Goal: Transaction & Acquisition: Purchase product/service

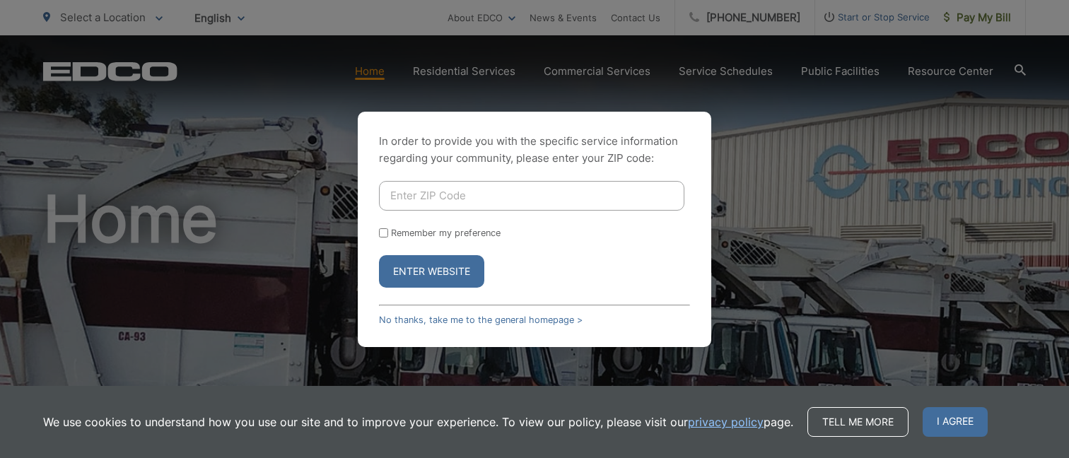
click at [443, 194] on input "Enter ZIP Code" at bounding box center [531, 196] width 305 height 30
type input "91941"
drag, startPoint x: 451, startPoint y: 234, endPoint x: 444, endPoint y: 240, distance: 9.1
click at [451, 234] on label "Remember my preference" at bounding box center [446, 233] width 110 height 11
click at [388, 234] on input "Remember my preference" at bounding box center [383, 232] width 9 height 9
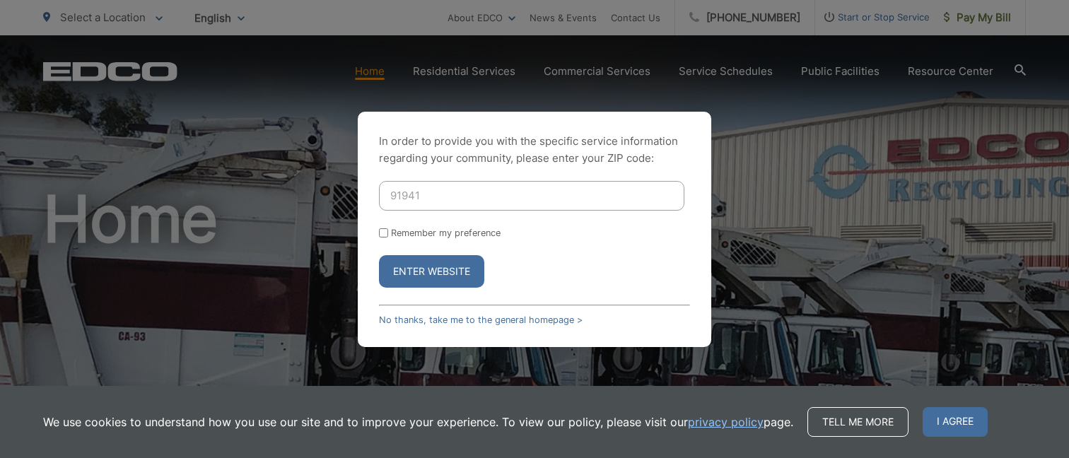
checkbox input "true"
click at [436, 274] on button "Enter Website" at bounding box center [431, 271] width 105 height 33
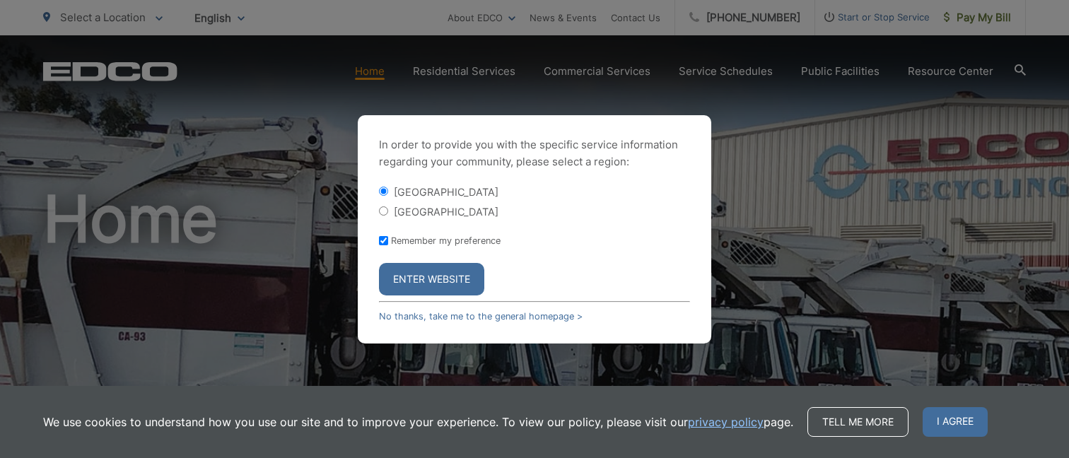
click at [438, 285] on button "Enter Website" at bounding box center [431, 279] width 105 height 33
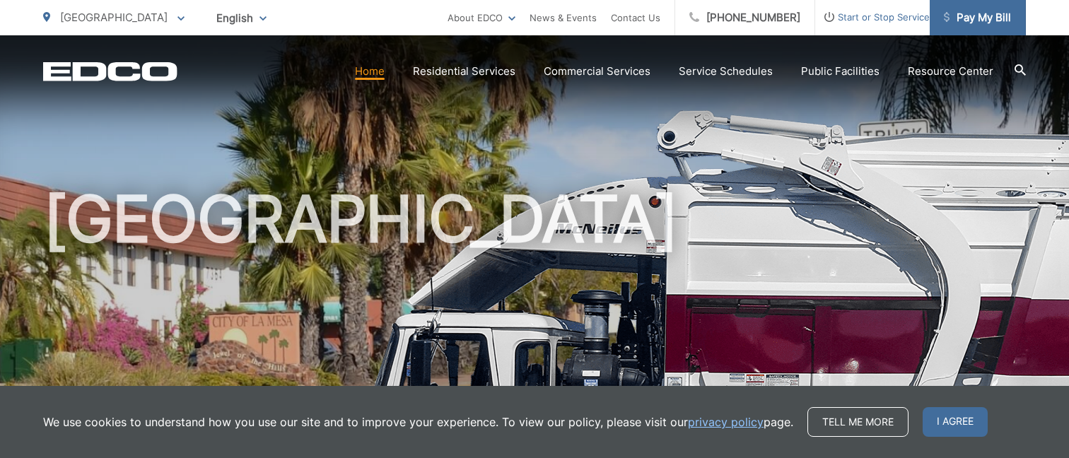
click at [967, 22] on span "Pay My Bill" at bounding box center [977, 17] width 67 height 17
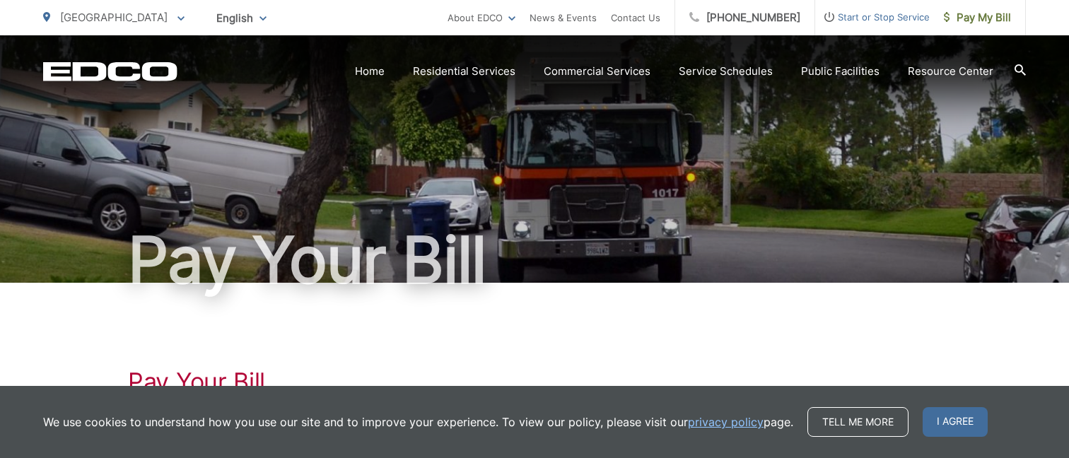
click at [651, 370] on h1 "Pay Your Bill" at bounding box center [534, 382] width 813 height 28
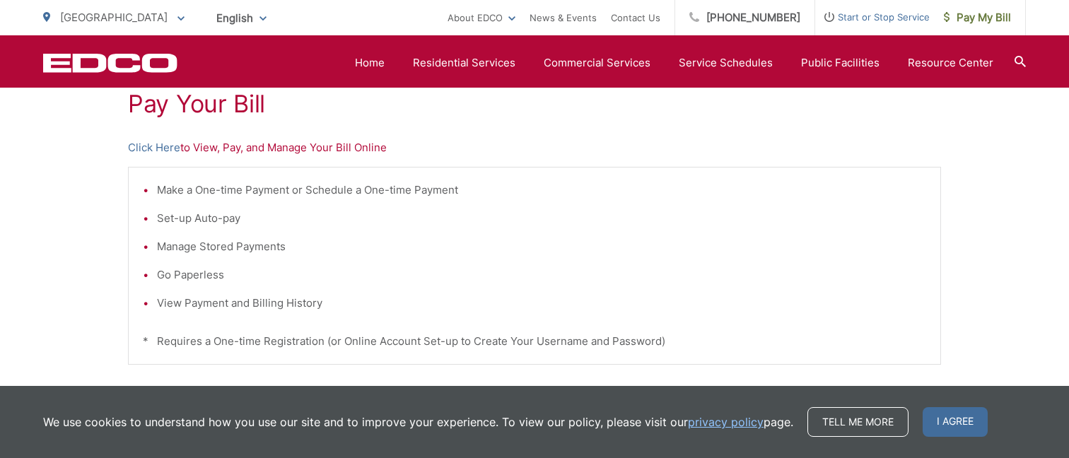
scroll to position [273, 0]
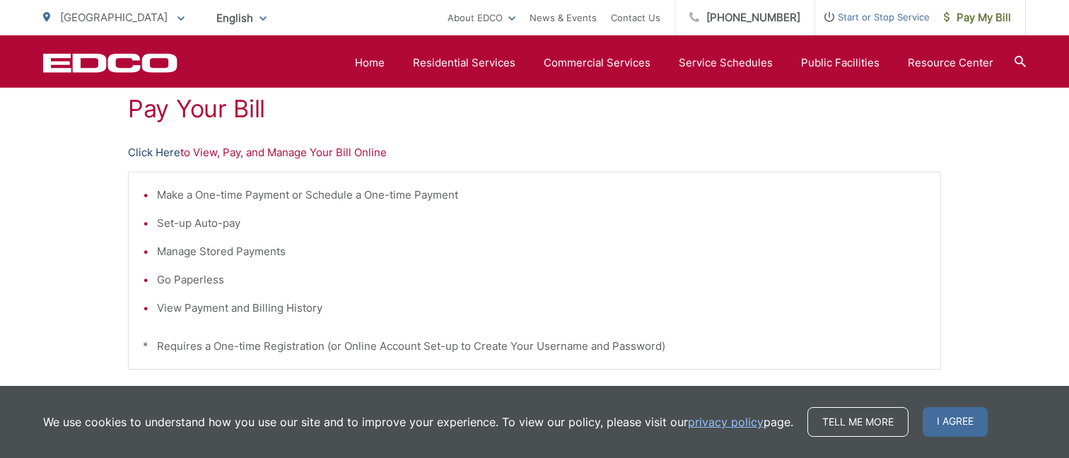
click at [165, 154] on link "Click Here" at bounding box center [154, 152] width 52 height 17
